Goal: Information Seeking & Learning: Learn about a topic

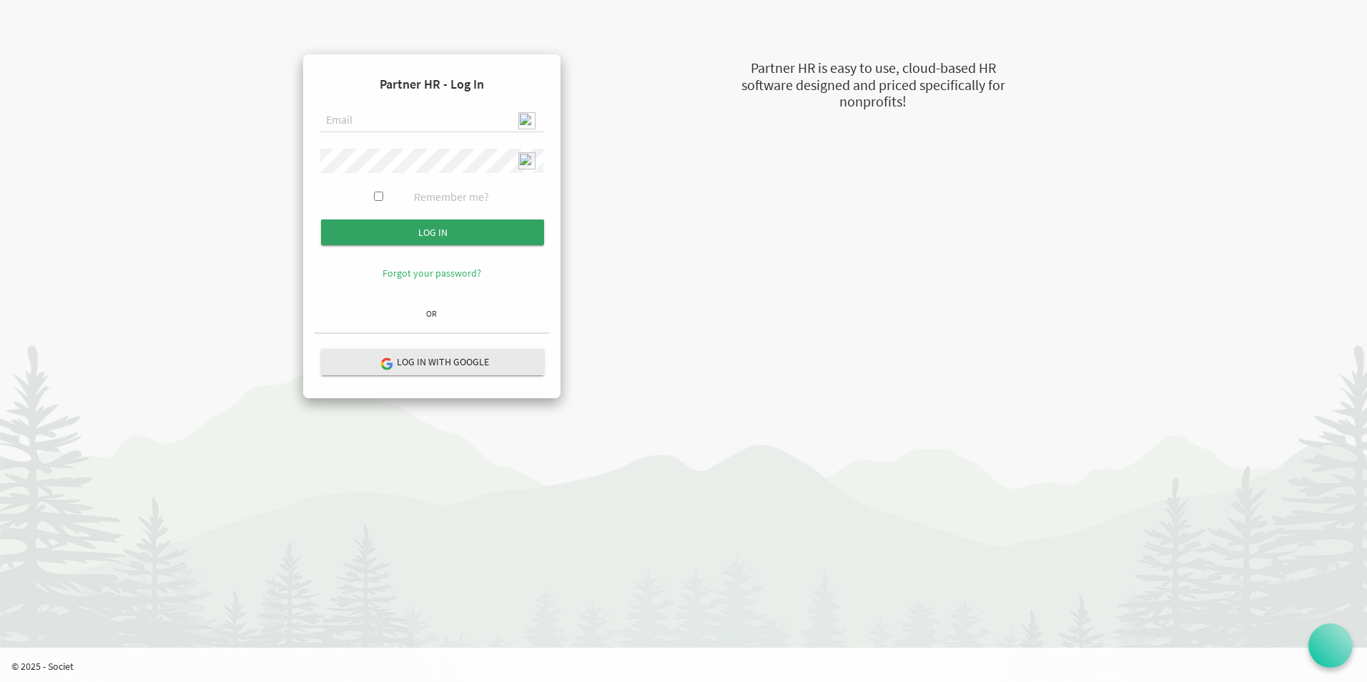
type input "[EMAIL_ADDRESS][DOMAIN_NAME]"
drag, startPoint x: 475, startPoint y: 235, endPoint x: 541, endPoint y: 232, distance: 65.8
click at [473, 236] on input "submit" at bounding box center [432, 233] width 223 height 26
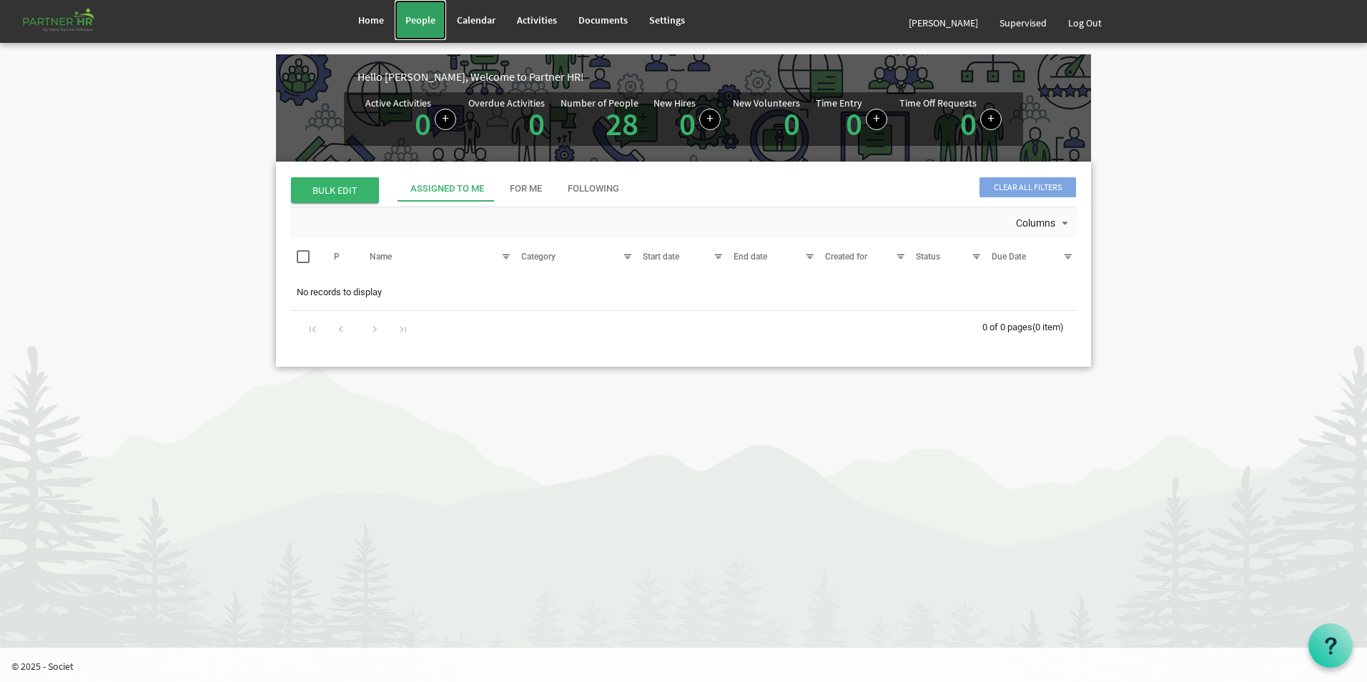
click at [428, 27] on link "People" at bounding box center [420, 20] width 51 height 40
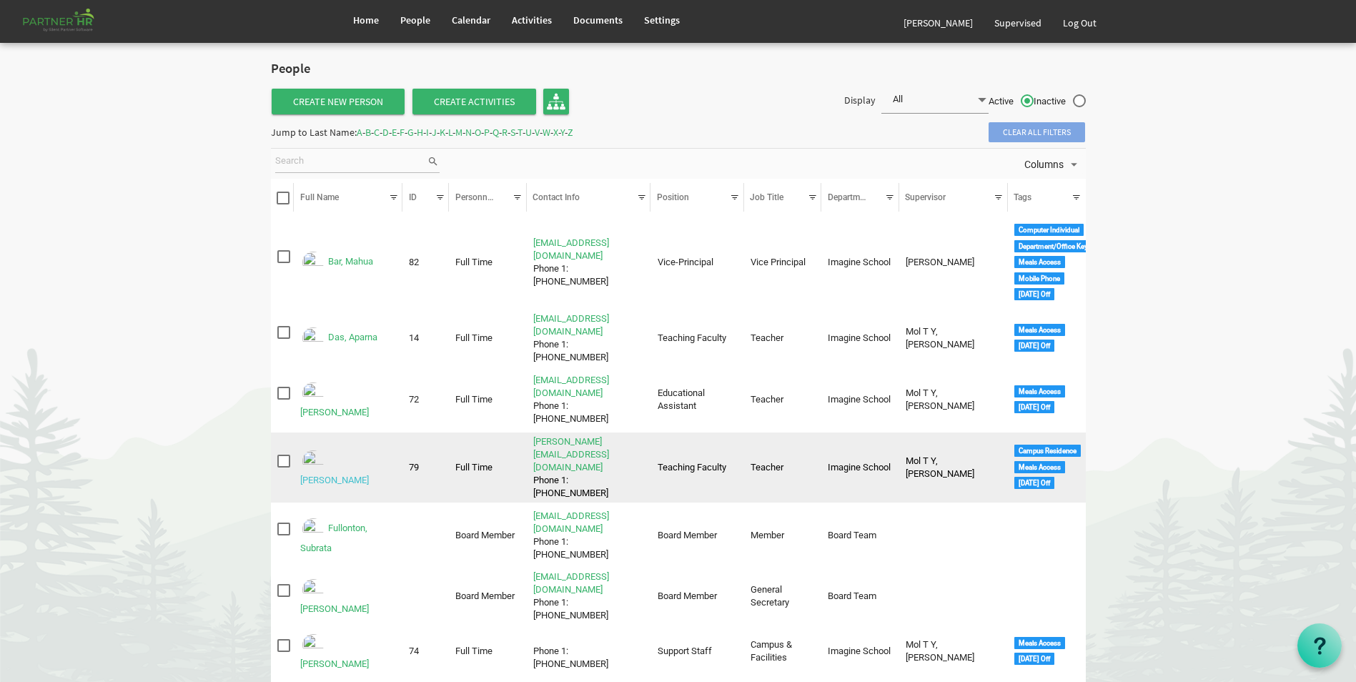
click at [369, 475] on link "Ekka, Shobha Rani" at bounding box center [334, 480] width 69 height 11
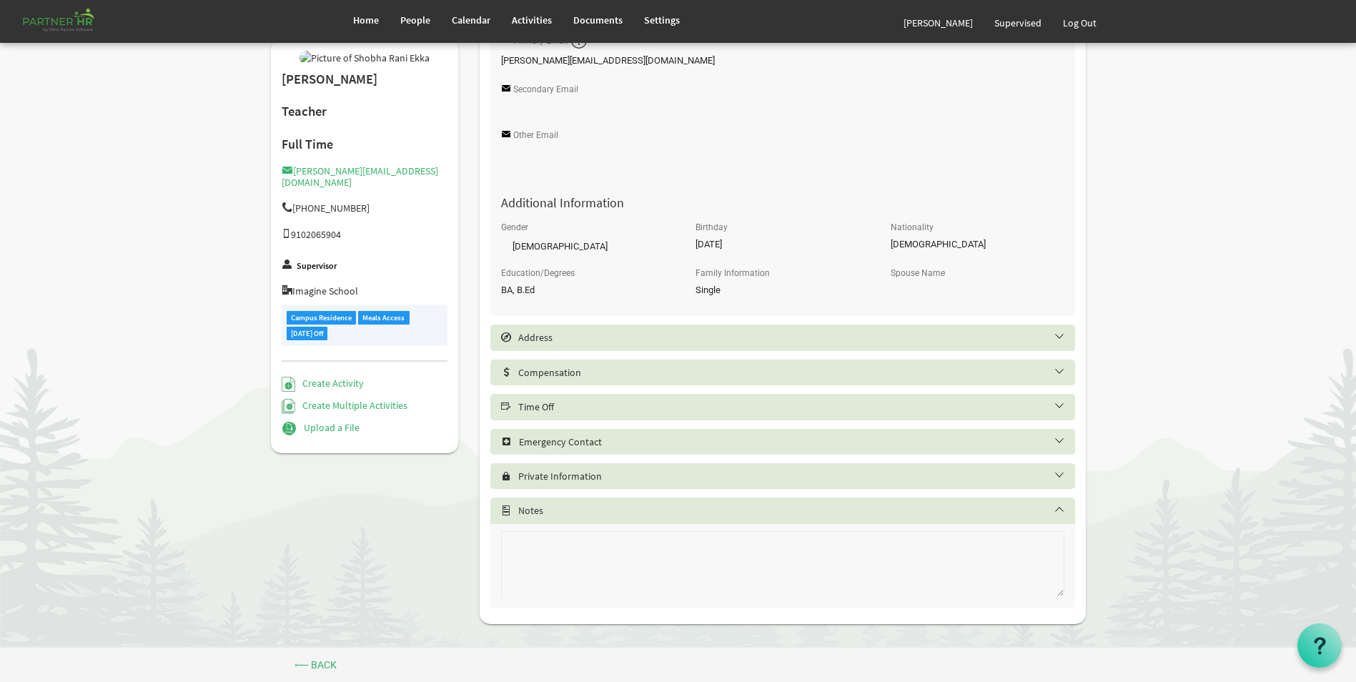
scroll to position [474, 0]
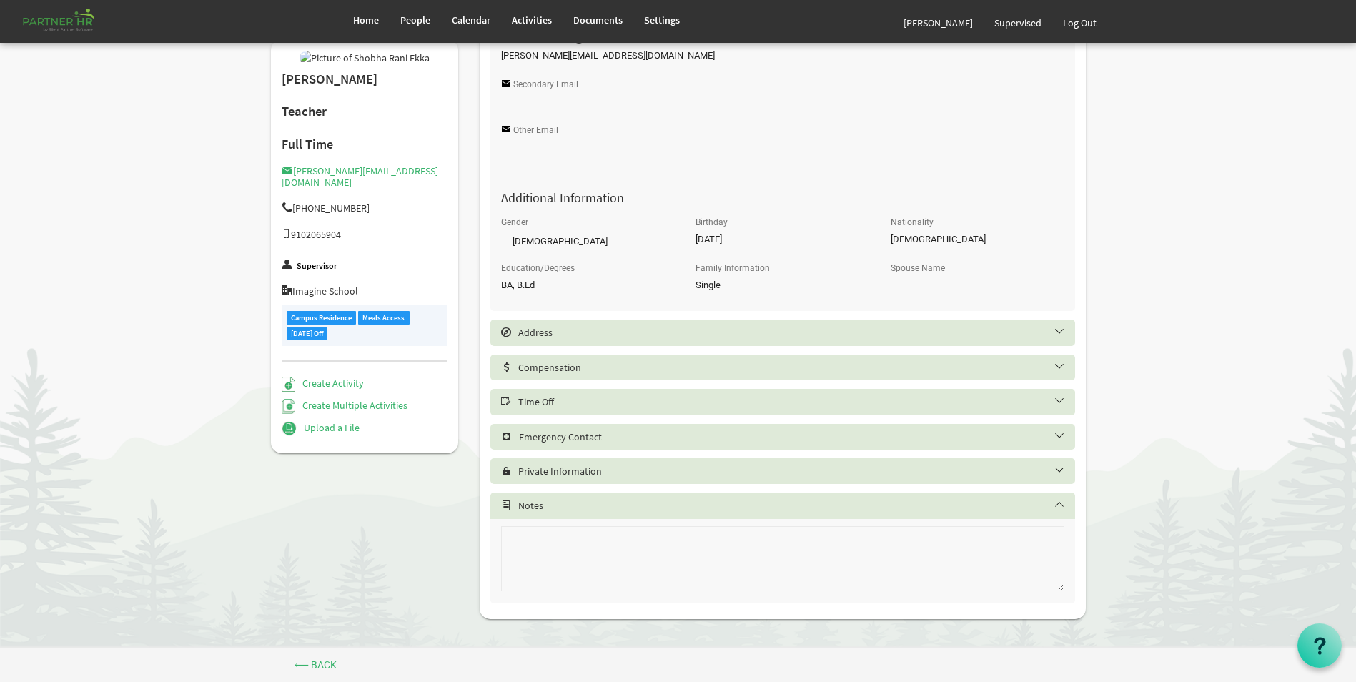
click at [600, 399] on h5 "Time Off" at bounding box center [793, 401] width 585 height 11
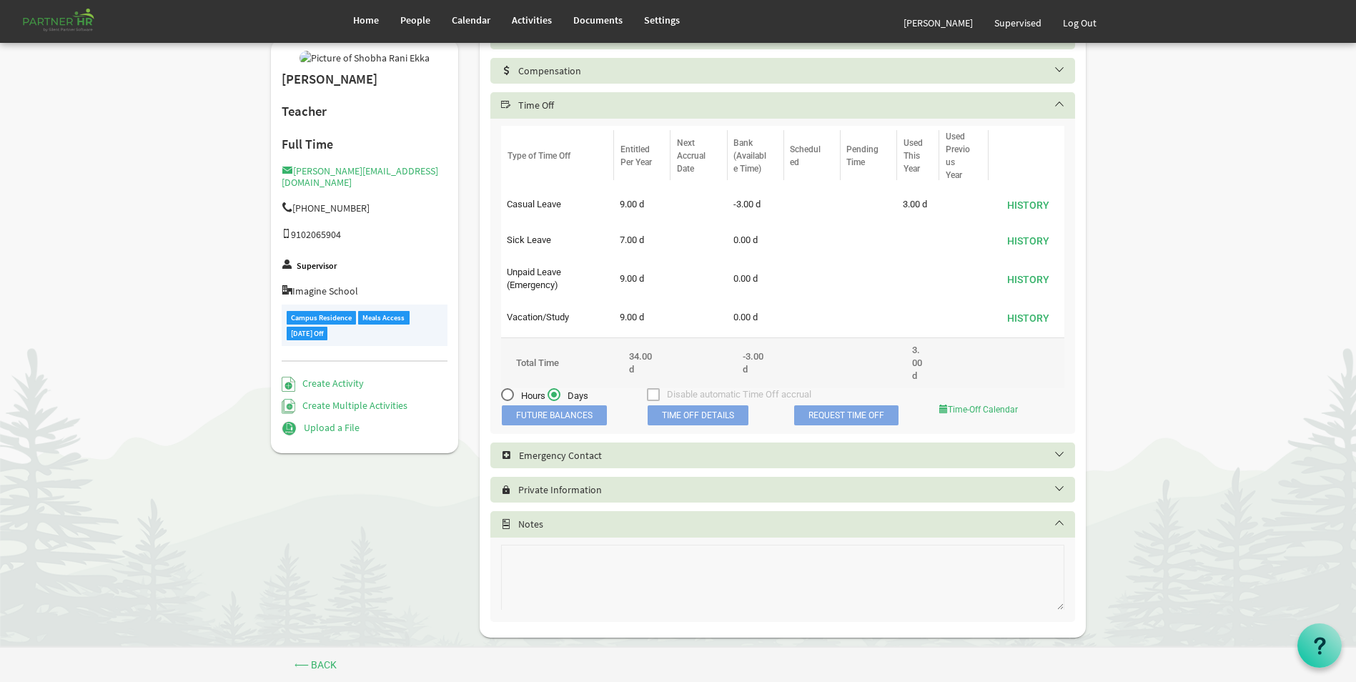
scroll to position [789, 0]
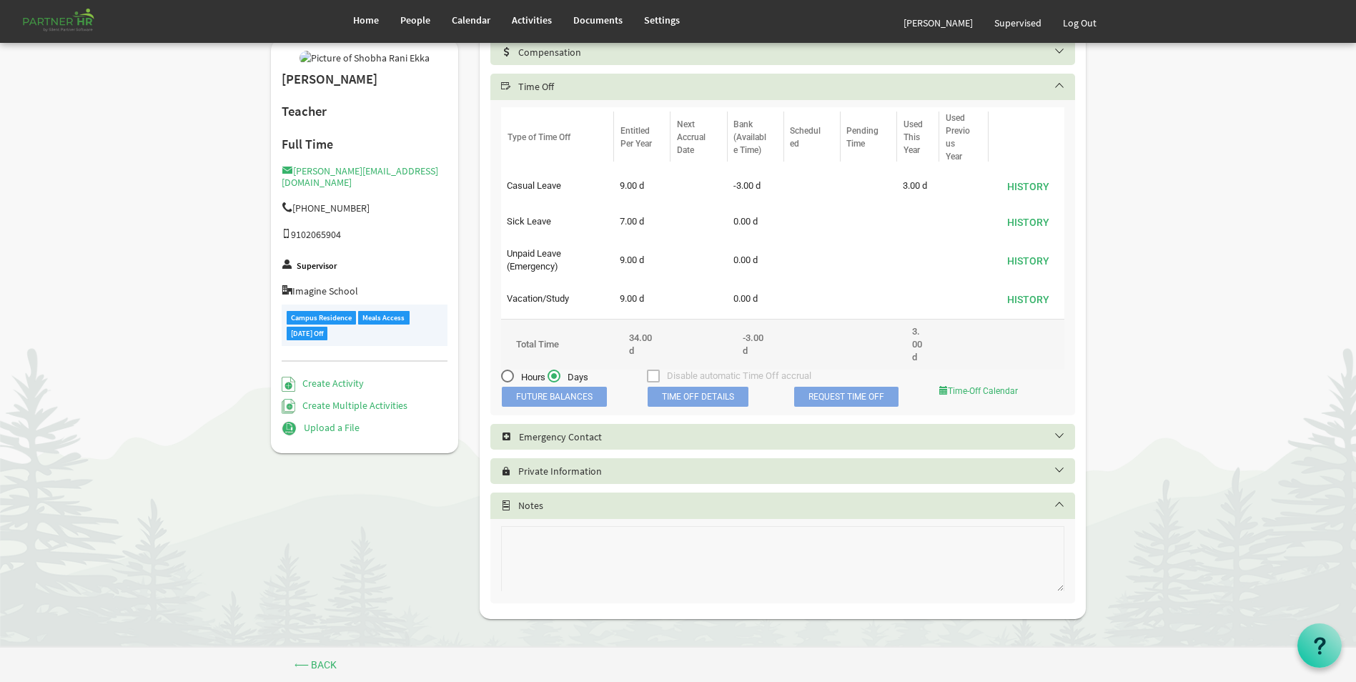
click at [694, 402] on span "Time Off Details" at bounding box center [698, 397] width 101 height 20
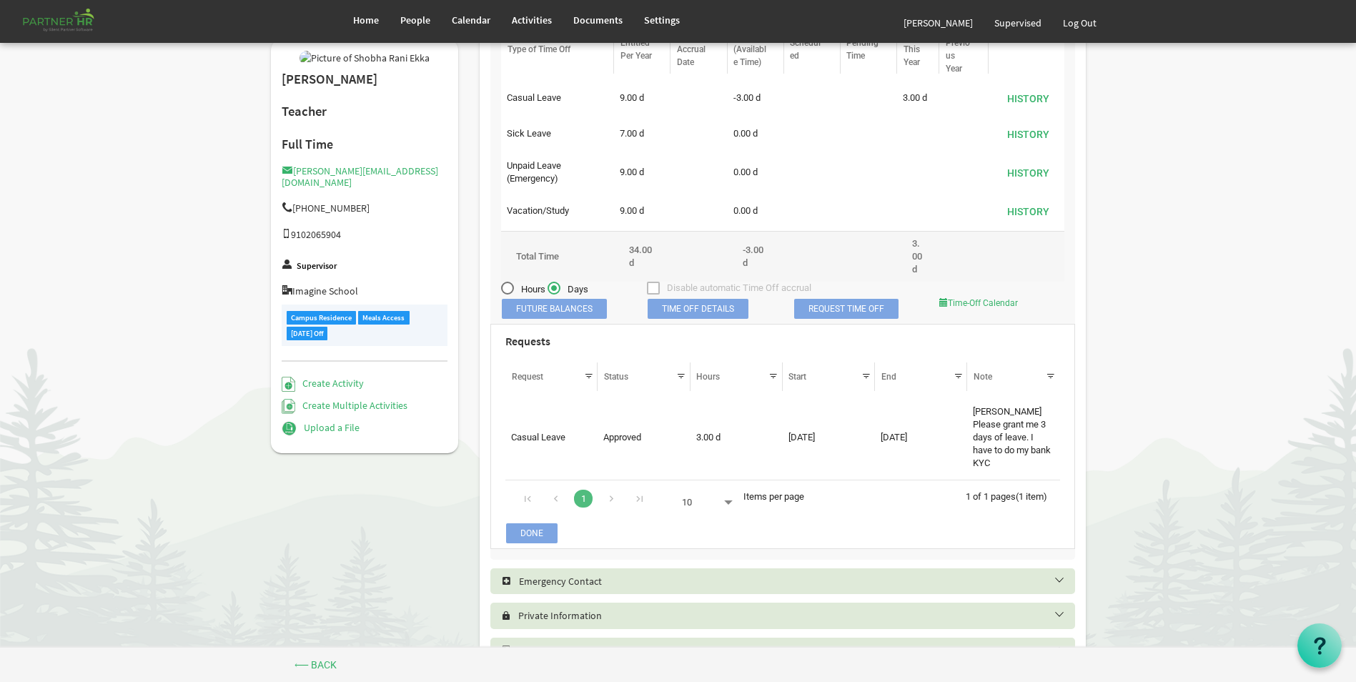
scroll to position [932, 0]
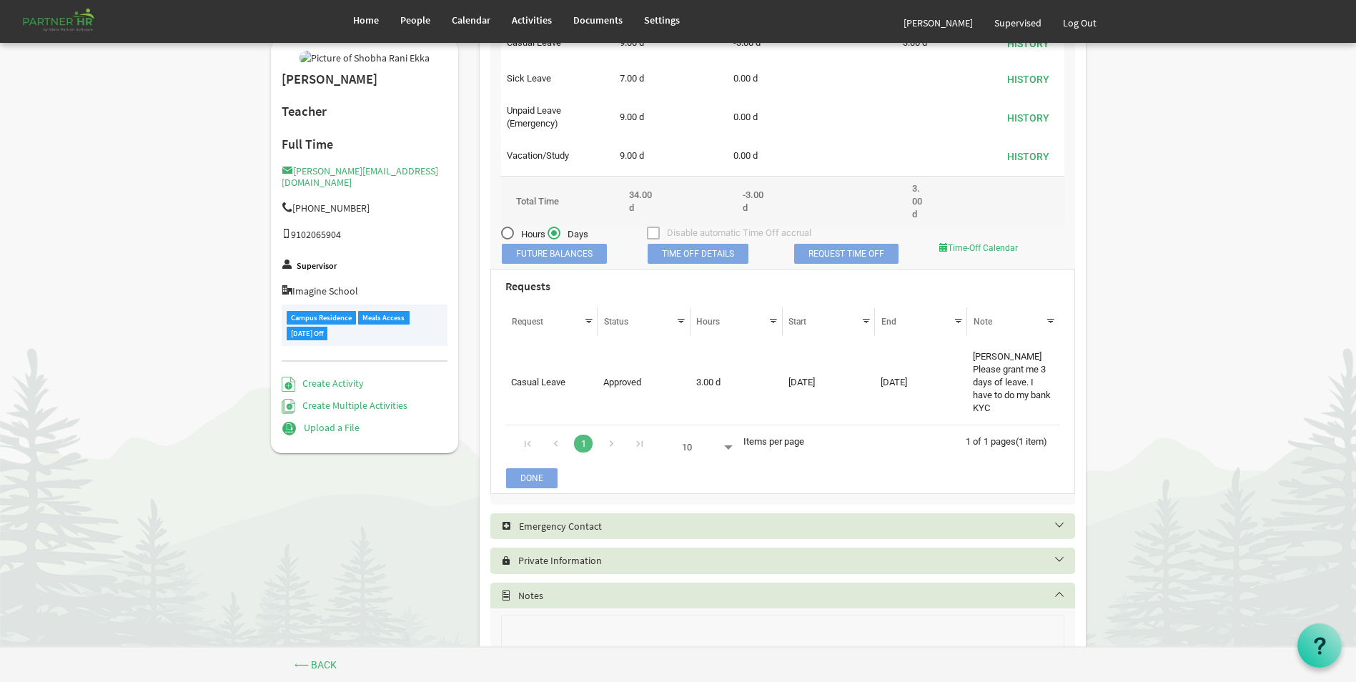
click at [687, 521] on h5 "Emergency Contact" at bounding box center [793, 526] width 585 height 11
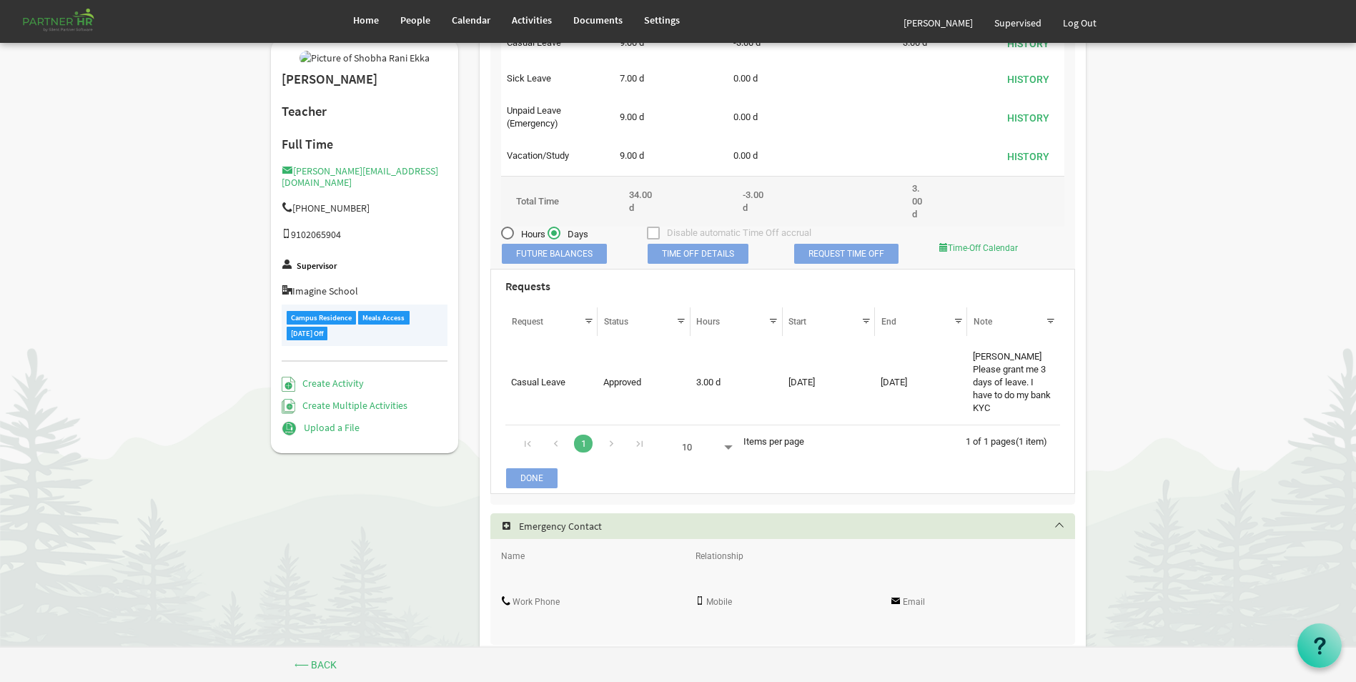
click at [687, 521] on h5 "Emergency Contact" at bounding box center [793, 526] width 585 height 11
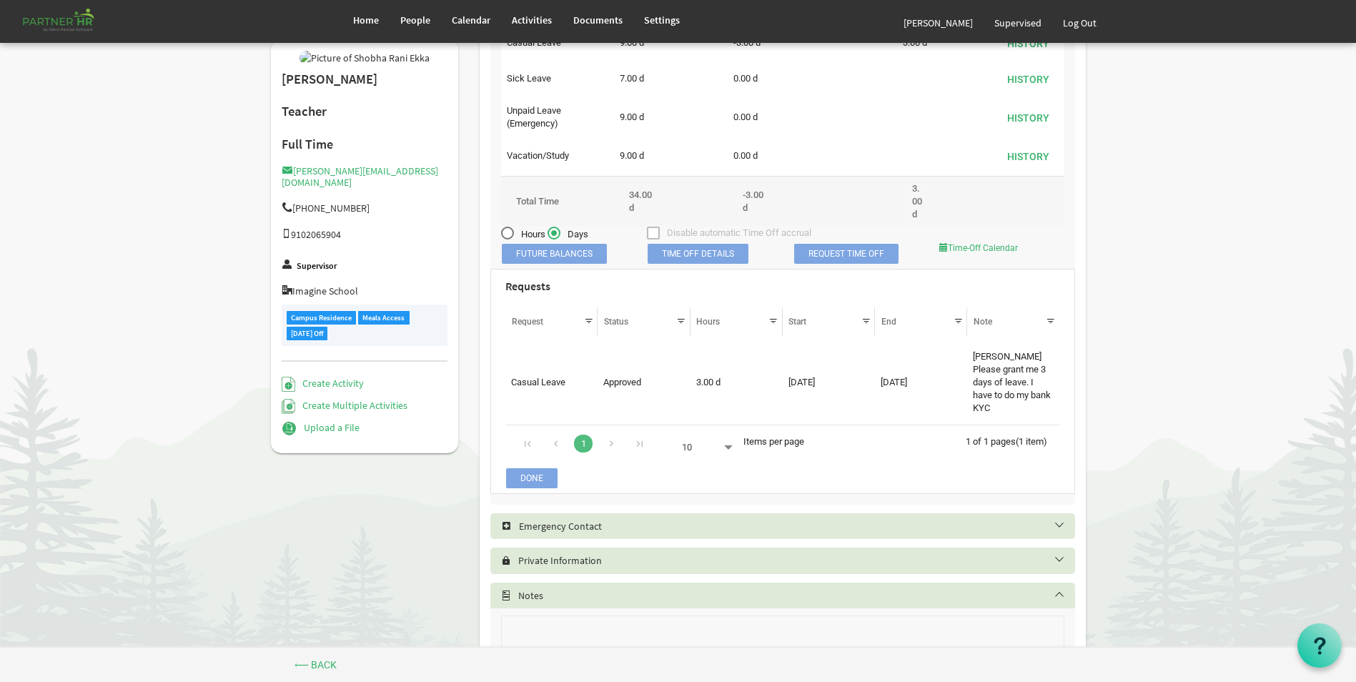
scroll to position [1009, 0]
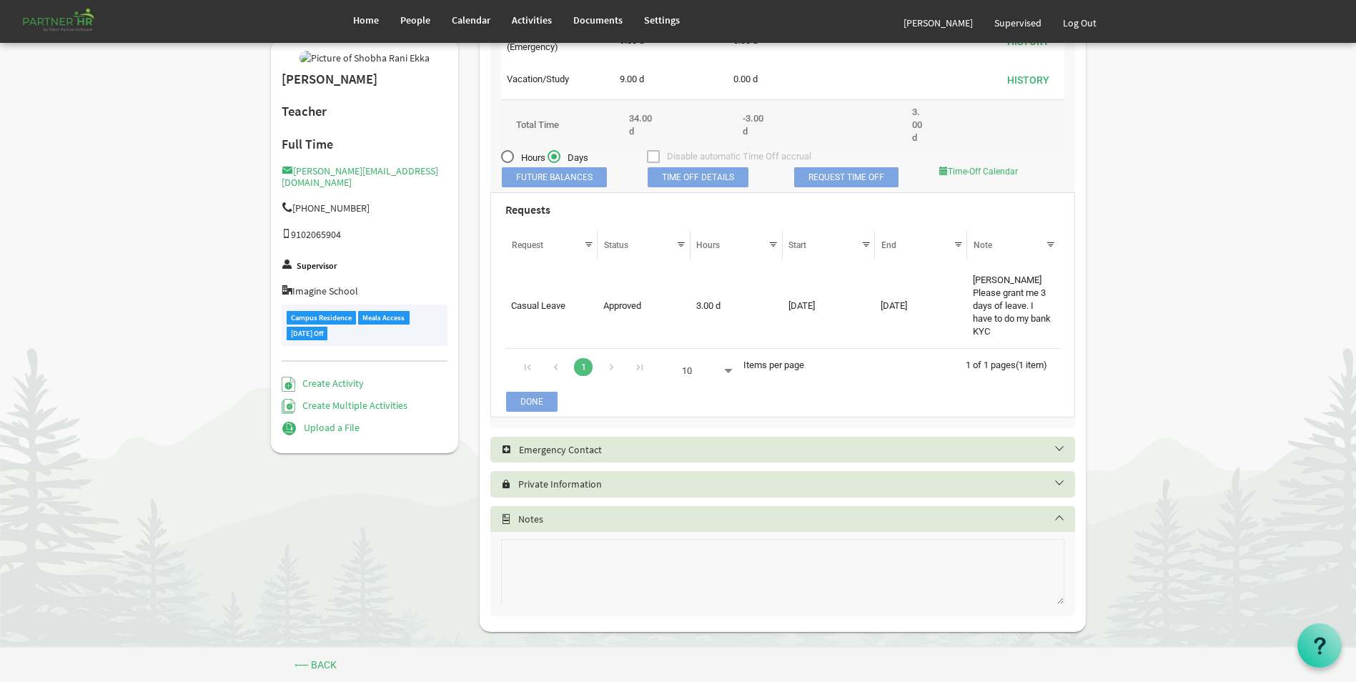
click at [671, 478] on h5 "Private Information" at bounding box center [793, 483] width 585 height 11
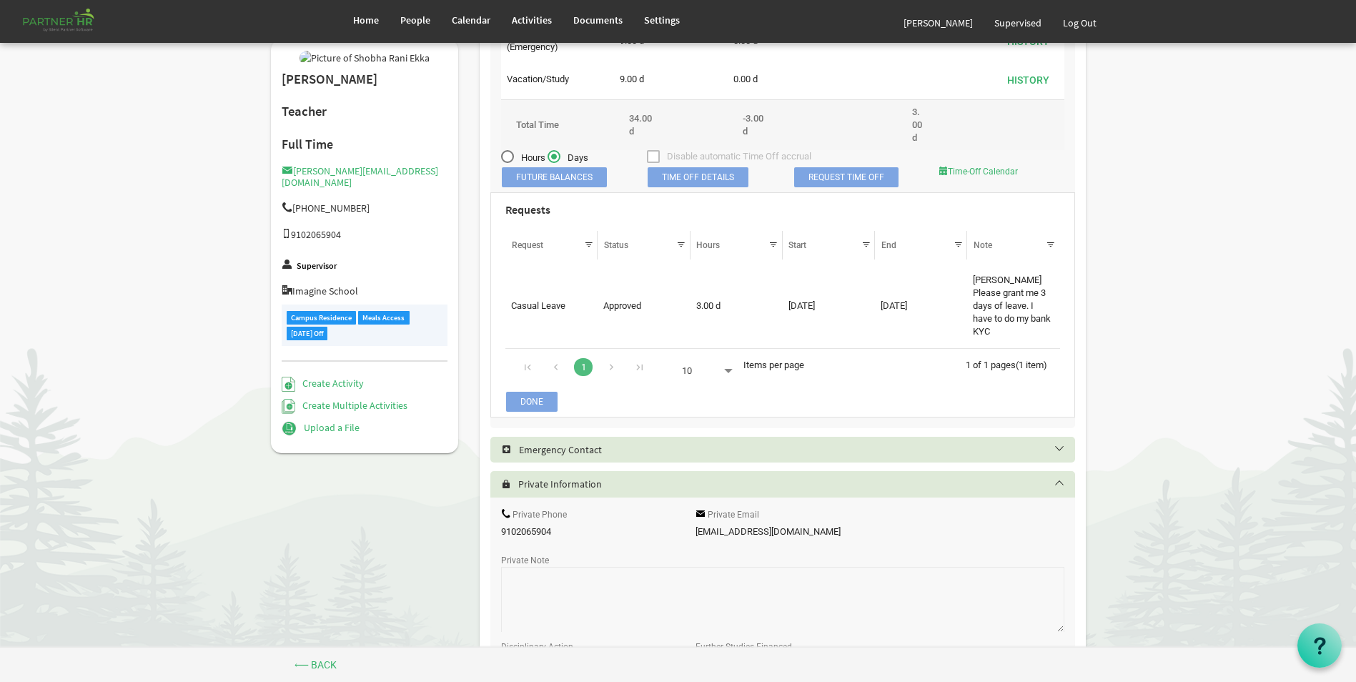
click at [671, 478] on h5 "Private Information" at bounding box center [793, 483] width 585 height 11
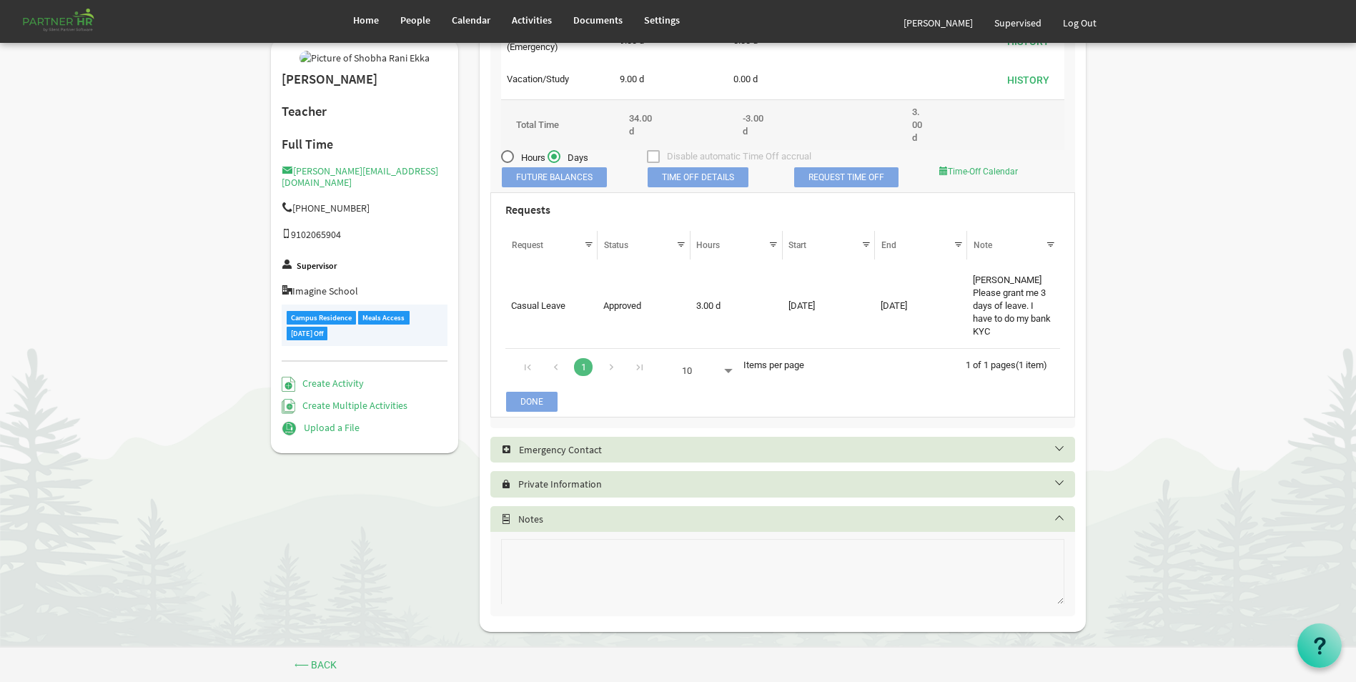
click at [654, 444] on h5 "Emergency Contact" at bounding box center [793, 449] width 585 height 11
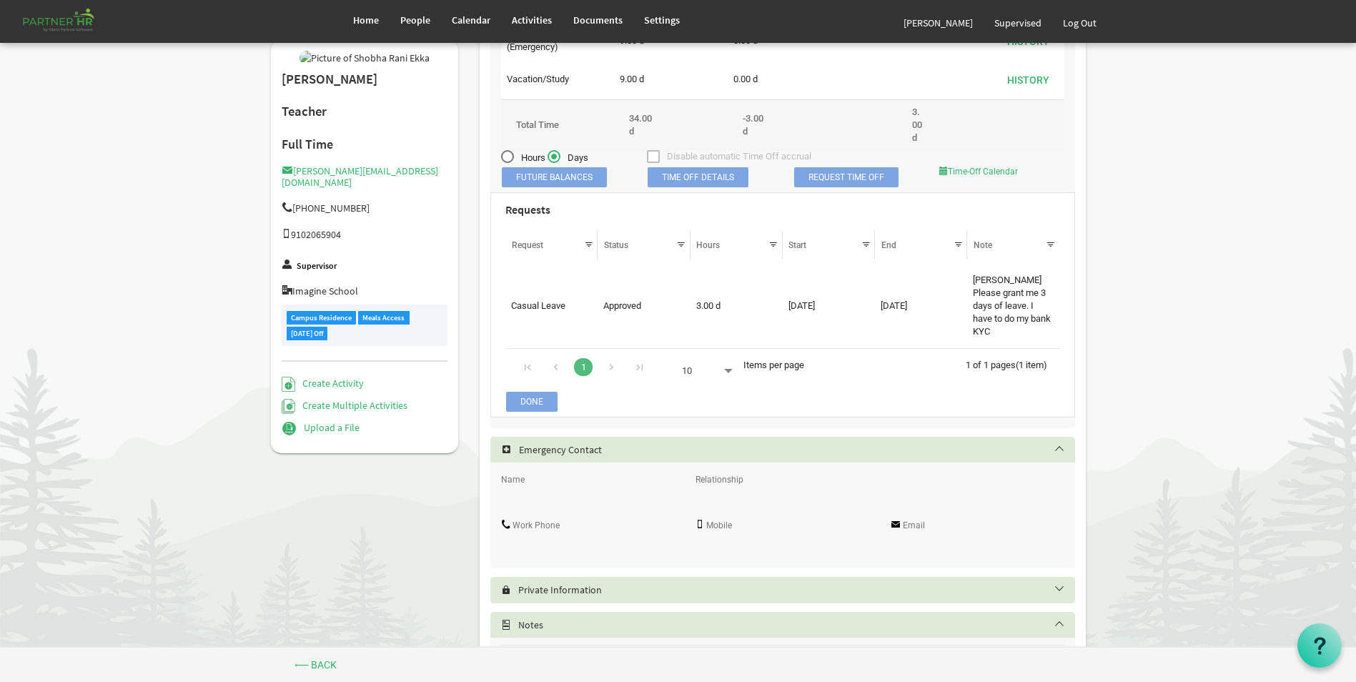
click at [654, 444] on h5 "Emergency Contact" at bounding box center [793, 449] width 585 height 11
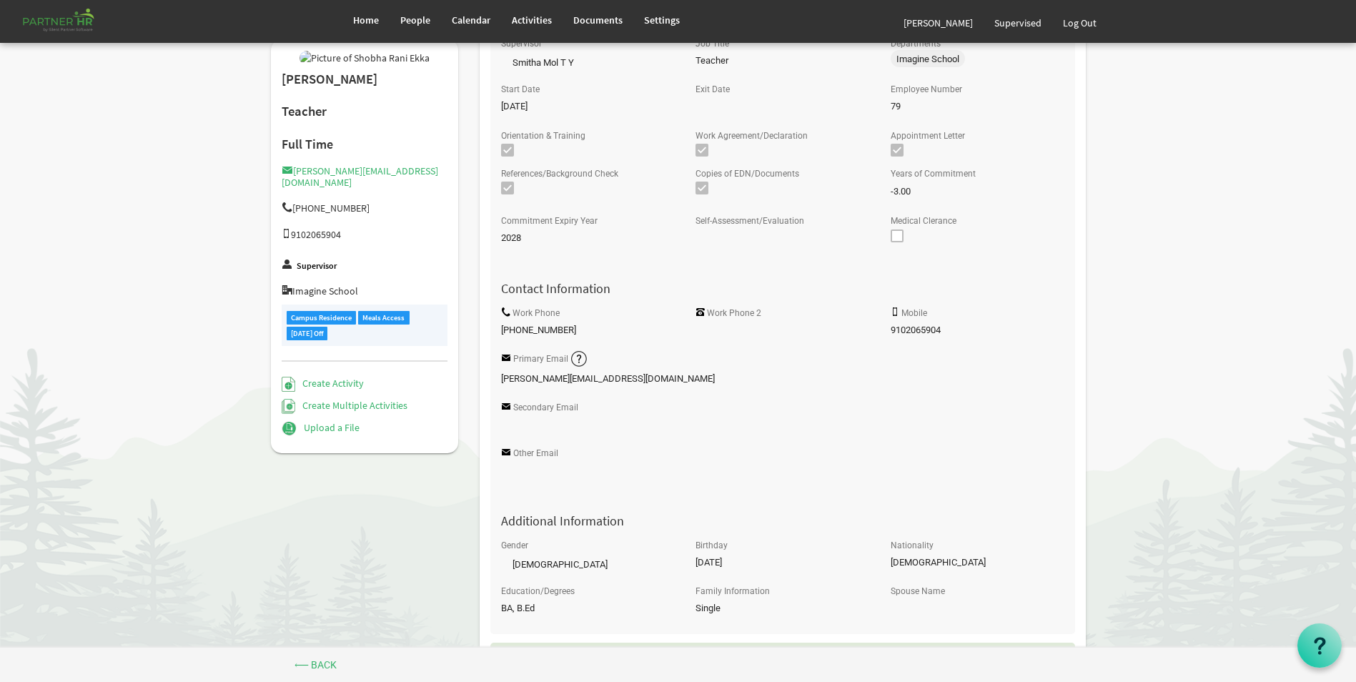
scroll to position [0, 0]
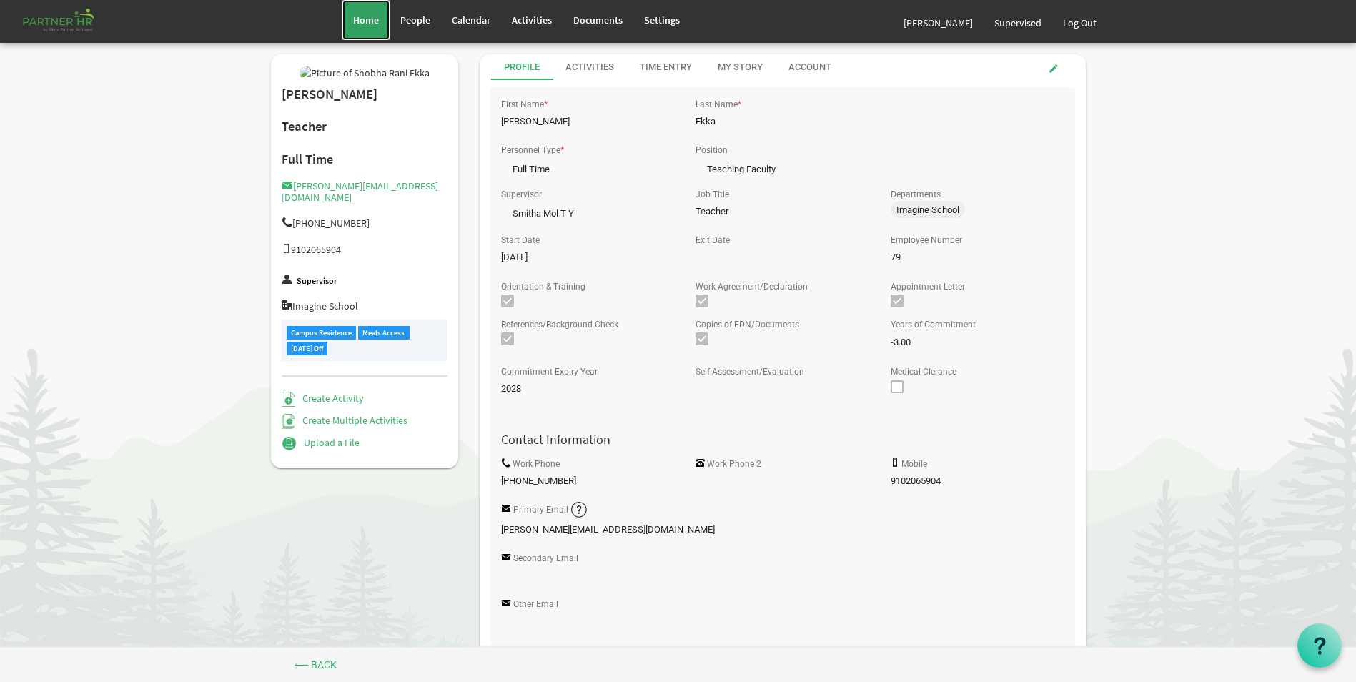
click at [368, 22] on span "Home" at bounding box center [366, 20] width 26 height 13
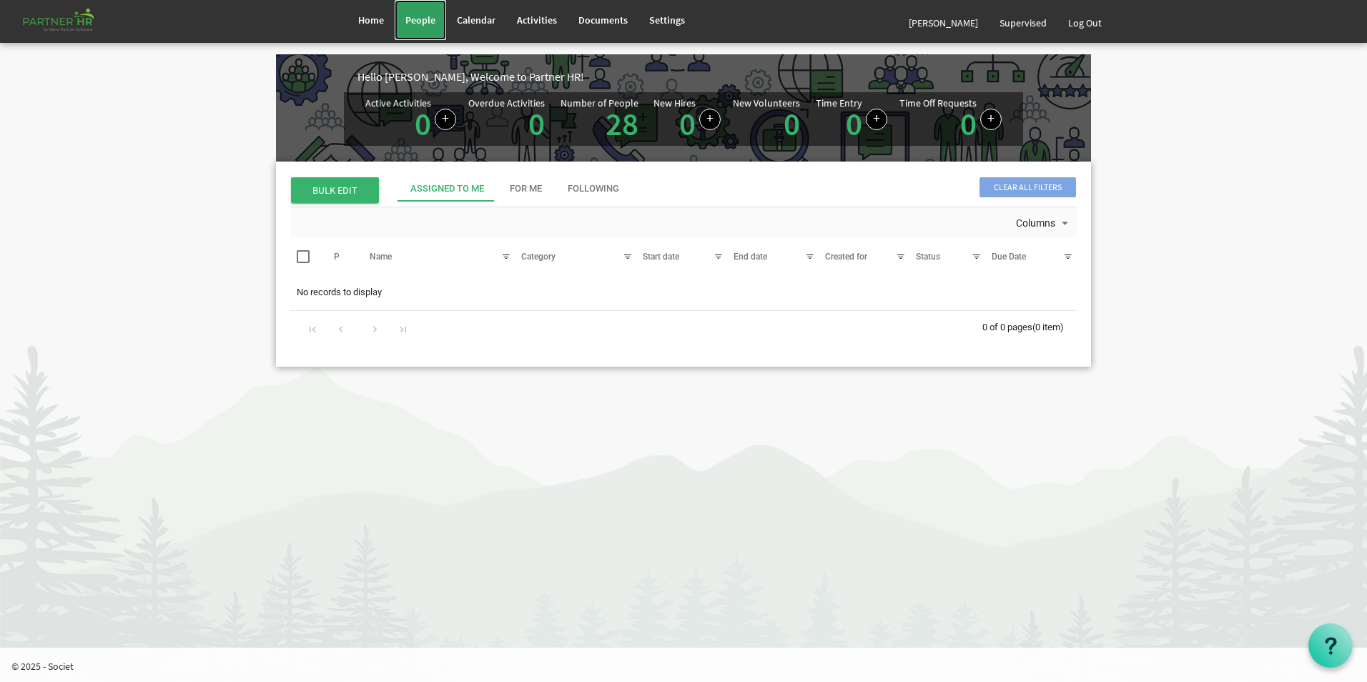
click at [422, 19] on span "People" at bounding box center [420, 20] width 30 height 13
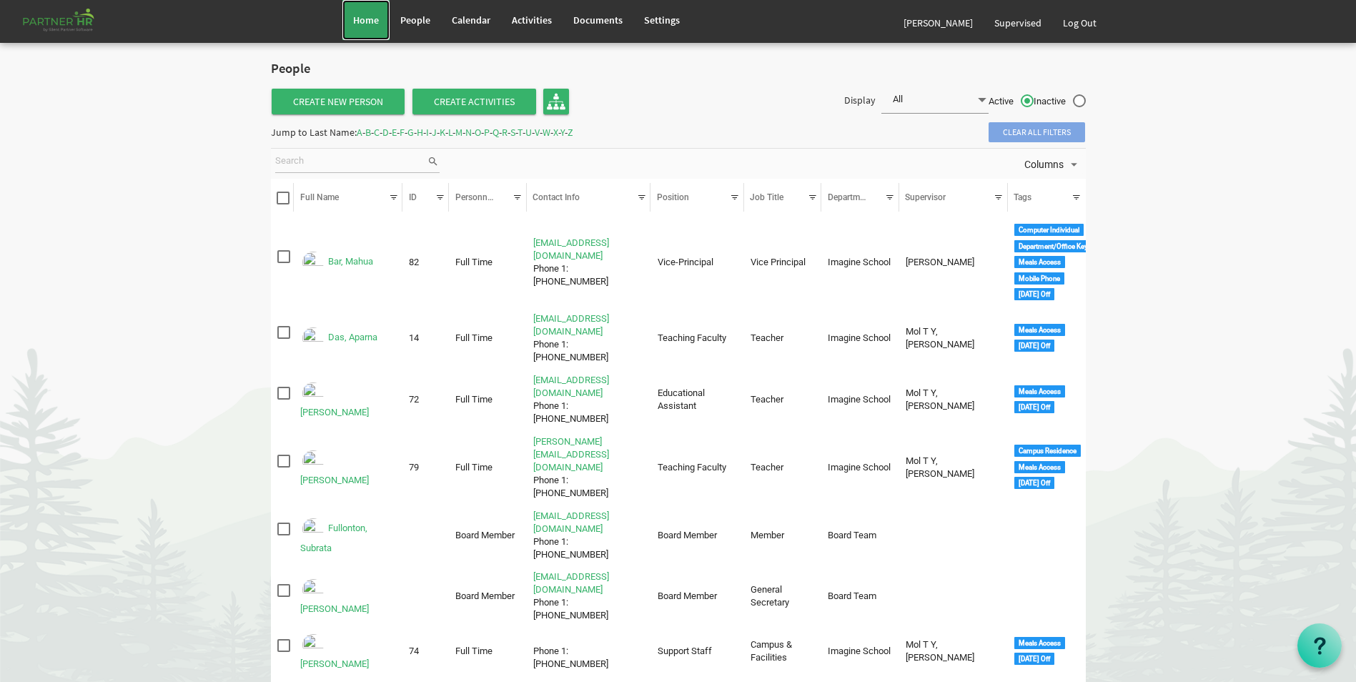
click at [358, 22] on span "Home" at bounding box center [366, 20] width 26 height 13
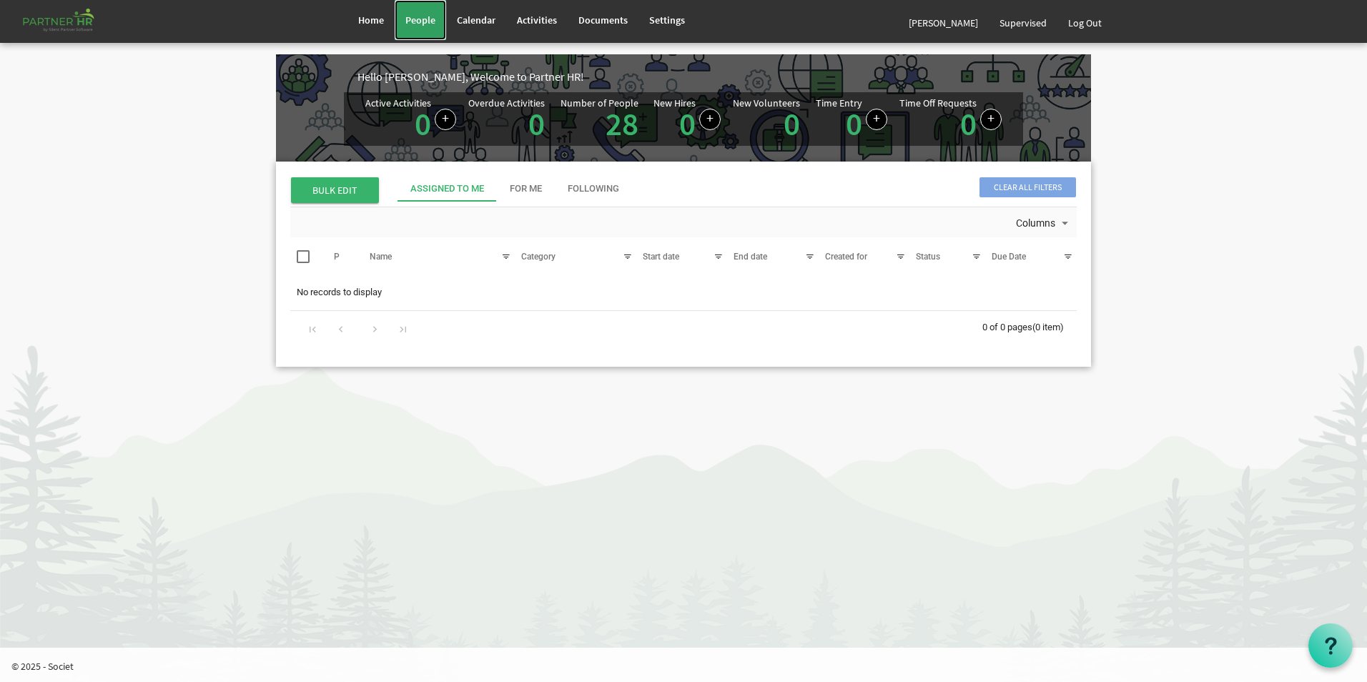
click at [420, 21] on span "People" at bounding box center [420, 20] width 30 height 13
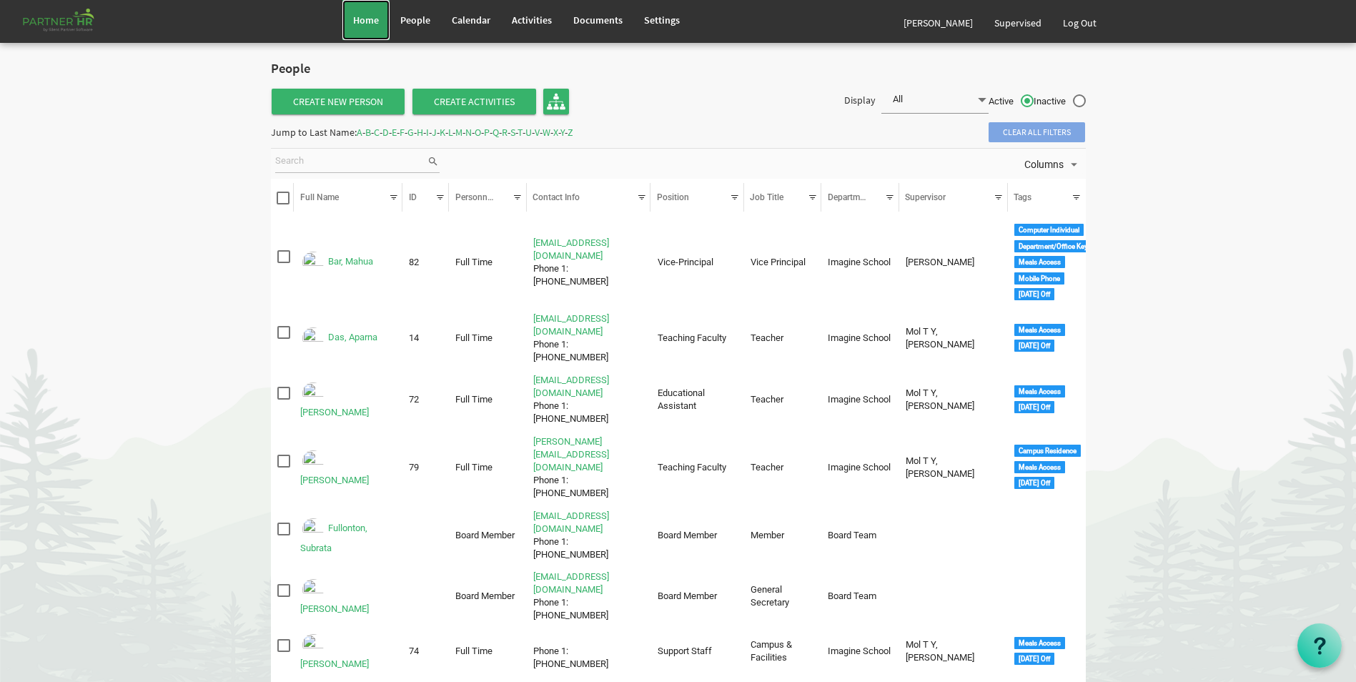
click at [377, 20] on span "Home" at bounding box center [366, 20] width 26 height 13
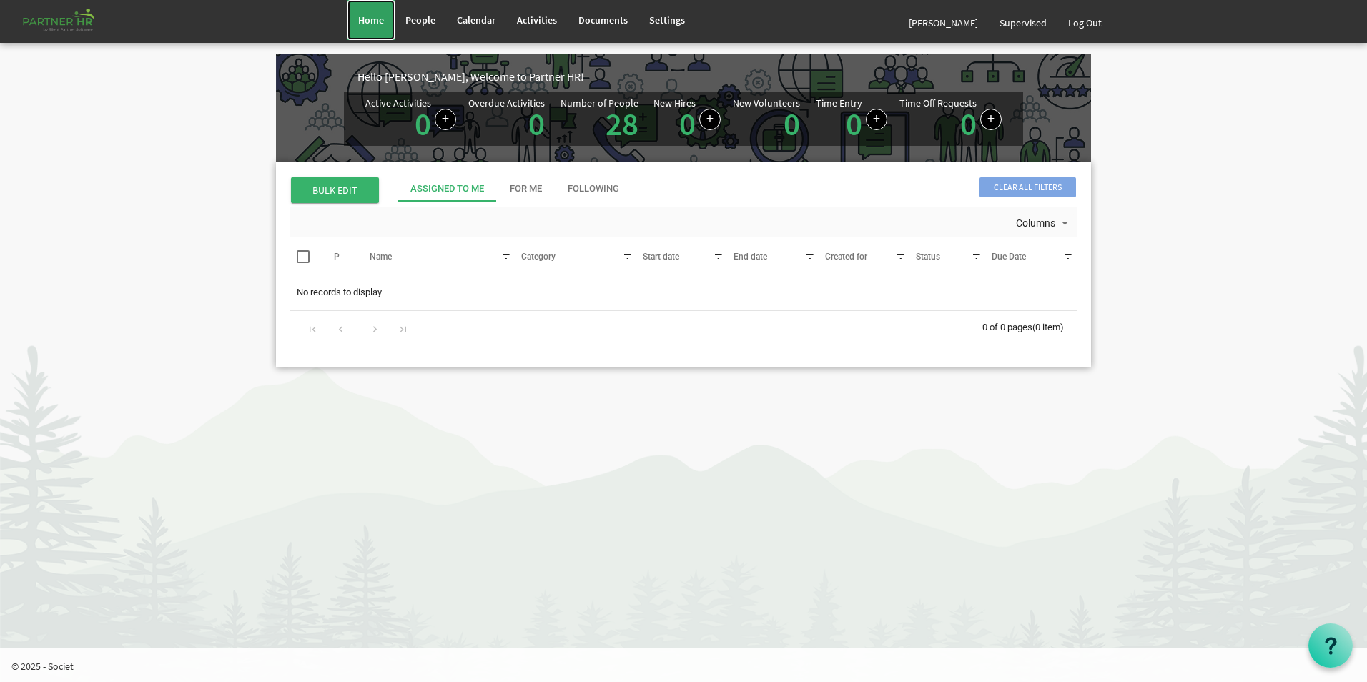
click at [378, 26] on link "Home" at bounding box center [370, 20] width 47 height 40
click at [419, 17] on span "People" at bounding box center [420, 20] width 30 height 13
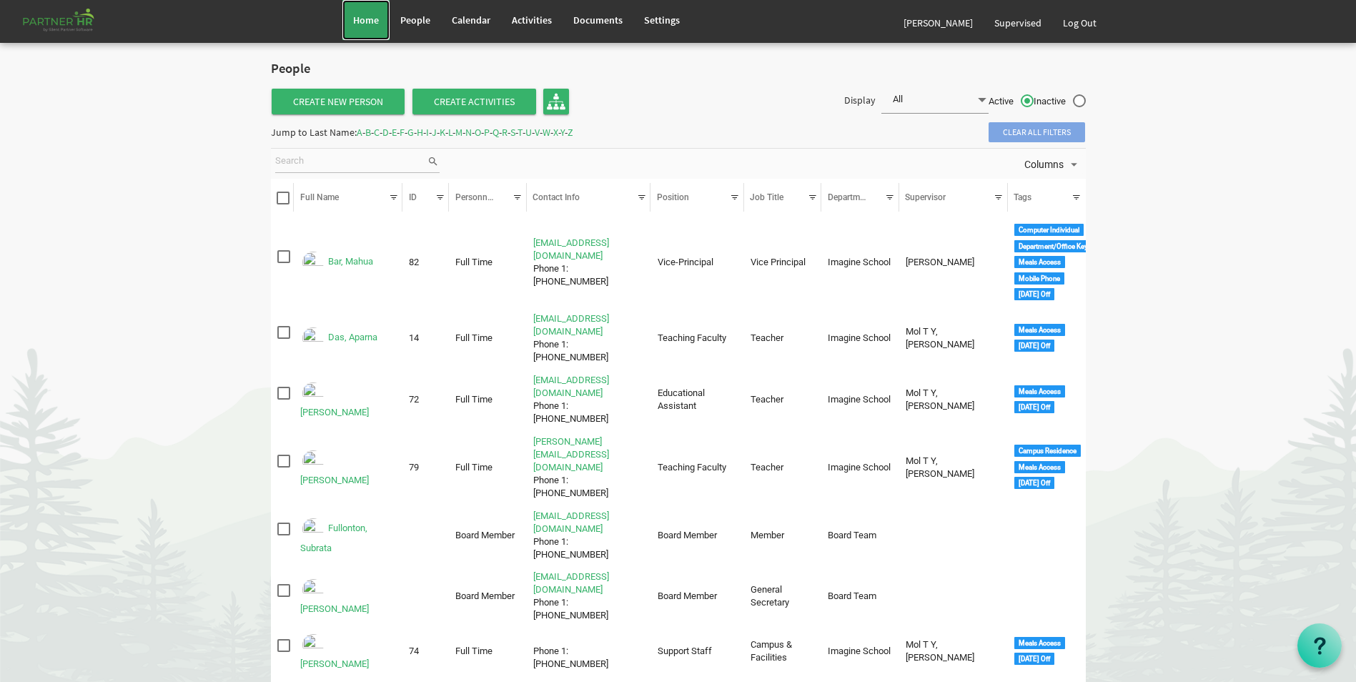
click at [373, 9] on link "Home" at bounding box center [365, 20] width 47 height 40
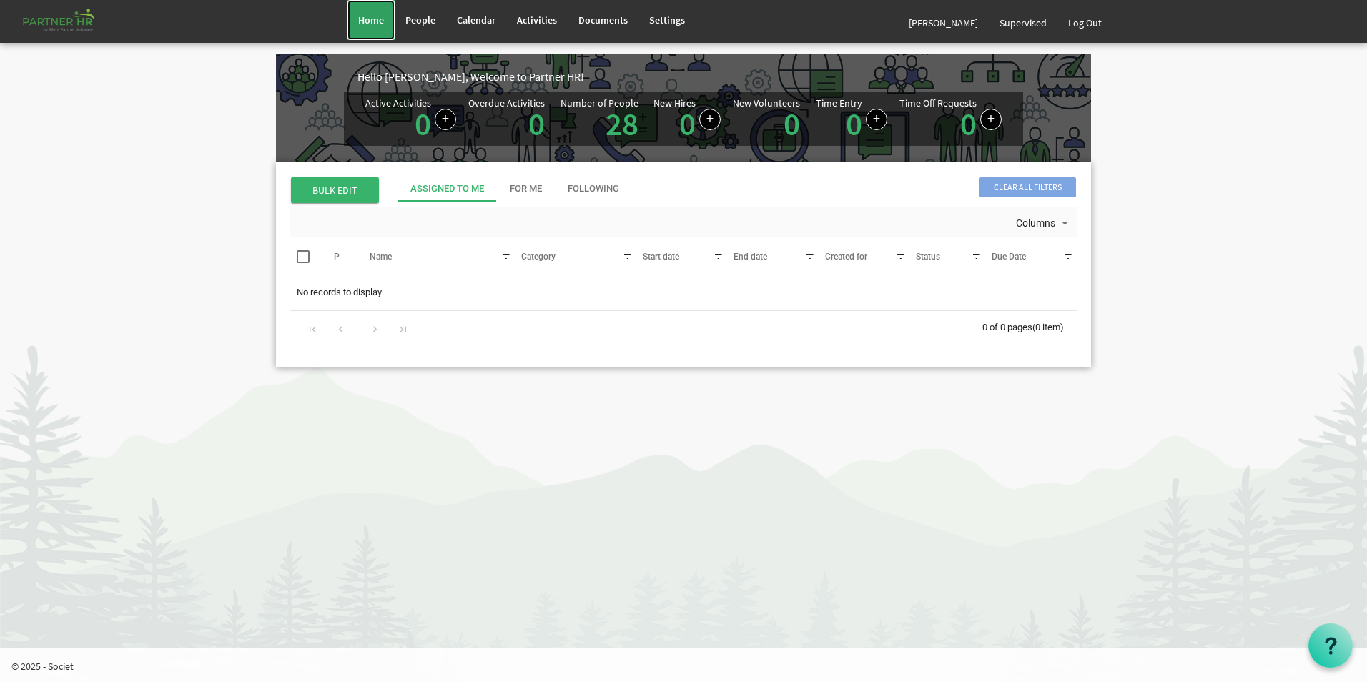
click at [360, 28] on link "Home" at bounding box center [370, 20] width 47 height 40
click at [410, 33] on link "People" at bounding box center [420, 20] width 51 height 40
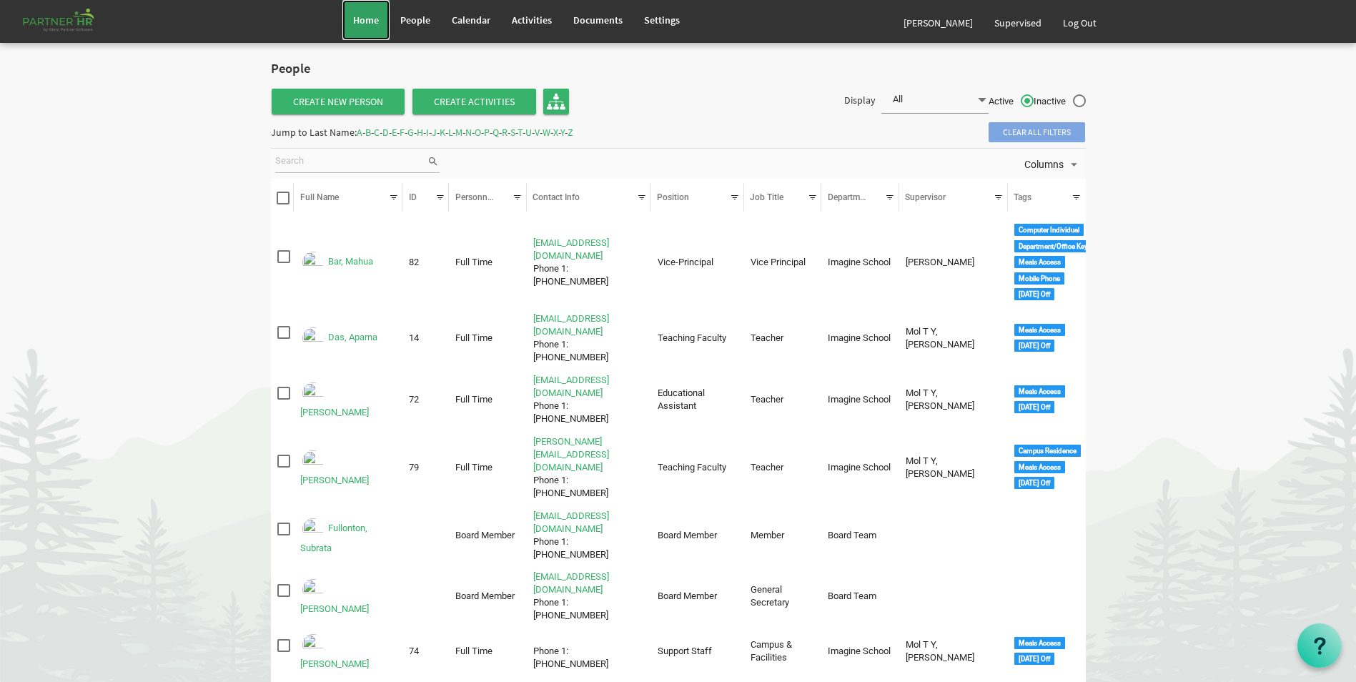
click at [350, 24] on link "Home" at bounding box center [365, 20] width 47 height 40
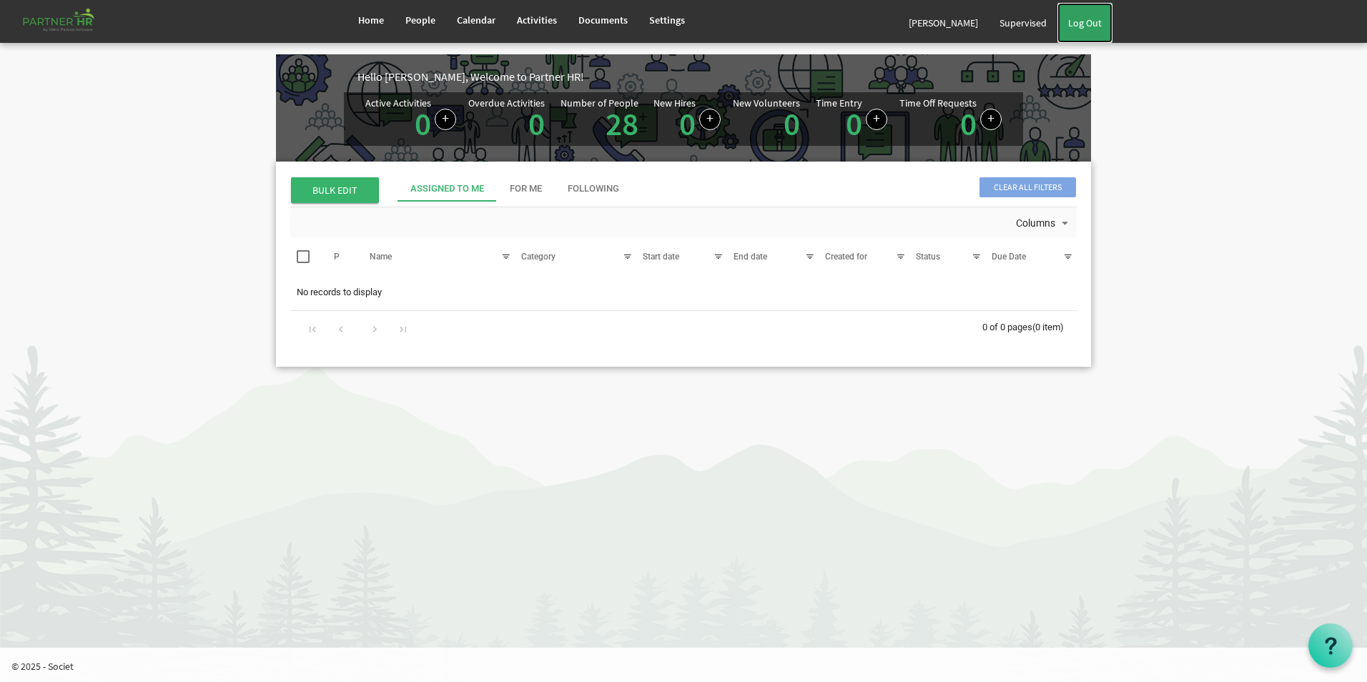
click at [1083, 19] on link "Log Out" at bounding box center [1085, 23] width 55 height 40
